Goal: Information Seeking & Learning: Understand process/instructions

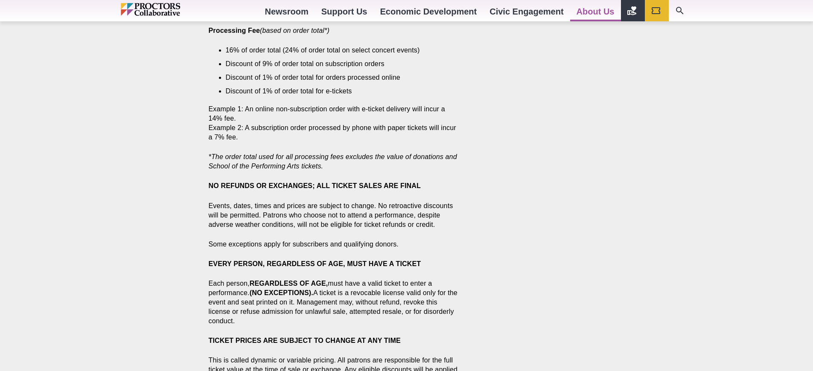
click at [314, 186] on strong "NO REFUNDS OR EXCHANGES; ALL TICKET SALES ARE FINAL" at bounding box center [315, 185] width 212 height 7
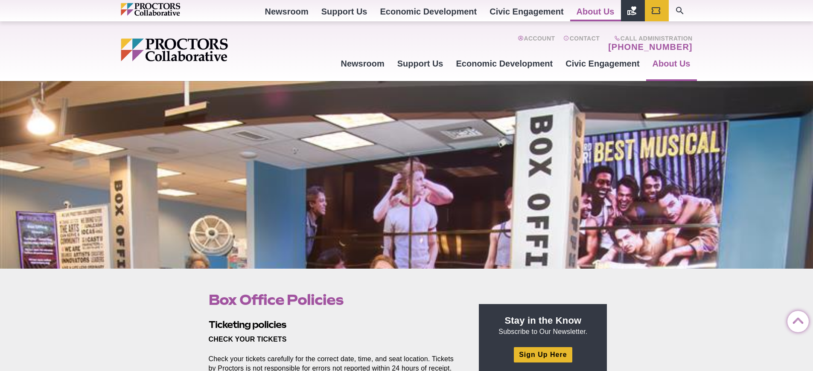
scroll to position [465, 0]
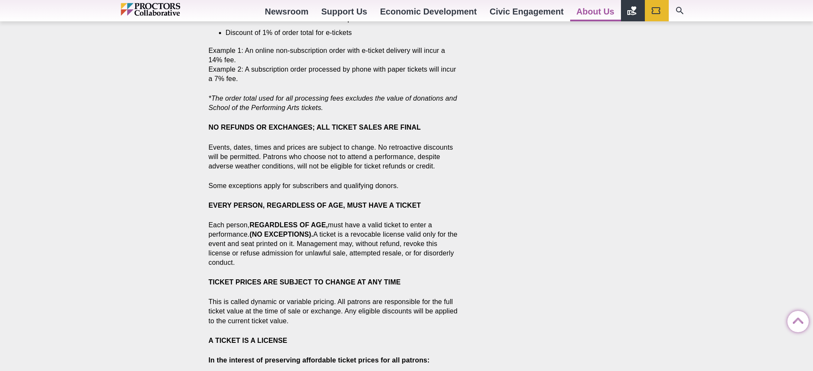
click at [314, 127] on strong "NO REFUNDS OR EXCHANGES; ALL TICKET SALES ARE FINAL" at bounding box center [315, 127] width 212 height 7
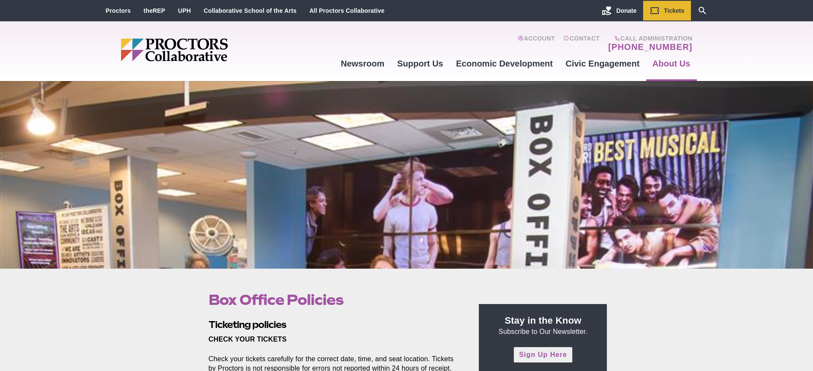
click at [543, 355] on link "Sign Up Here" at bounding box center [543, 354] width 58 height 15
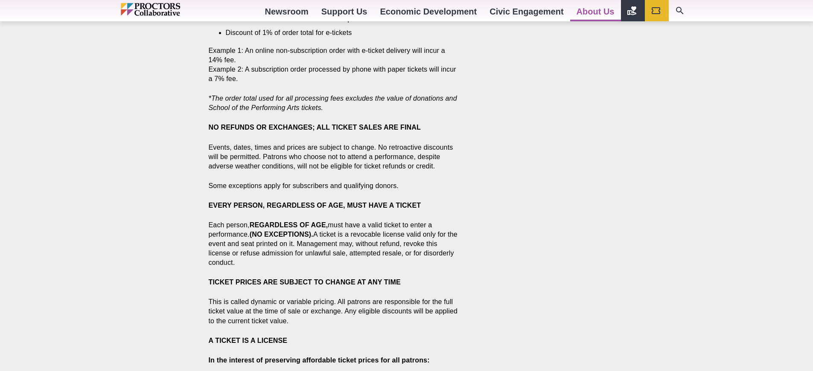
click at [314, 127] on strong "NO REFUNDS OR EXCHANGES; ALL TICKET SALES ARE FINAL" at bounding box center [315, 127] width 212 height 7
click at [334, 186] on p "Some exceptions apply for subscribers and qualifying donors." at bounding box center [334, 185] width 251 height 9
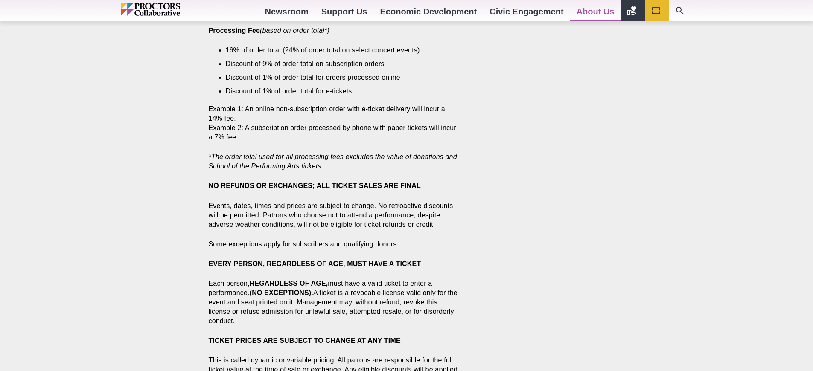
click at [314, 186] on strong "NO REFUNDS OR EXCHANGES; ALL TICKET SALES ARE FINAL" at bounding box center [315, 185] width 212 height 7
click at [334, 244] on p "Some exceptions apply for subscribers and qualifying donors." at bounding box center [334, 244] width 251 height 9
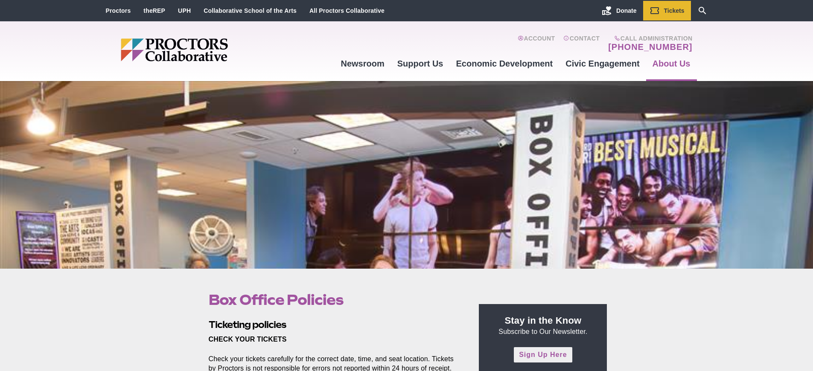
click at [543, 355] on link "Sign Up Here" at bounding box center [543, 354] width 58 height 15
